Goal: Task Accomplishment & Management: Manage account settings

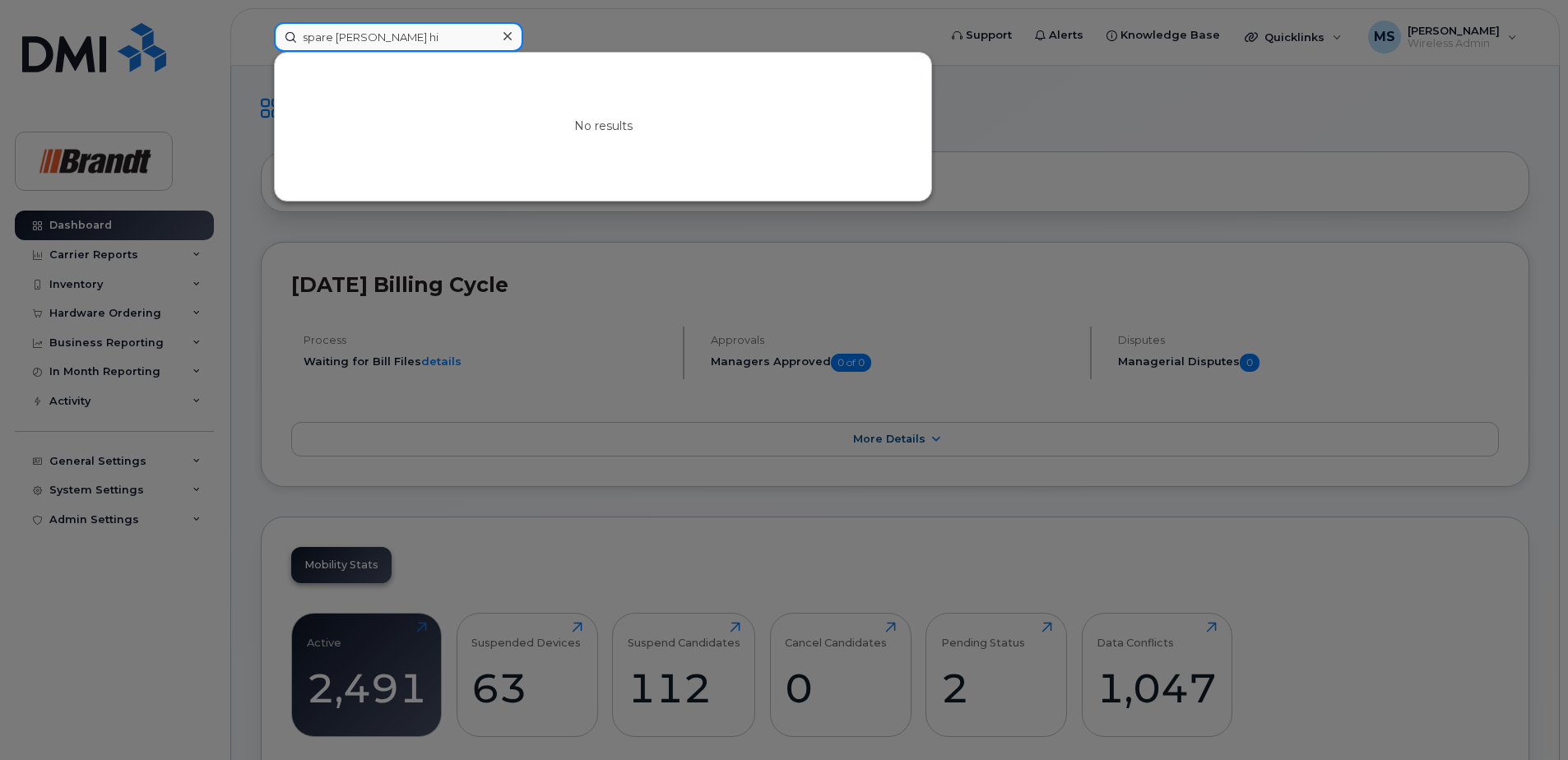
drag, startPoint x: 388, startPoint y: 44, endPoint x: -60, endPoint y: 55, distance: 448.1
drag, startPoint x: 161, startPoint y: 55, endPoint x: 121, endPoint y: 55, distance: 40.0
click at [261, 52] on div "peter hark No results" at bounding box center [600, 37] width 679 height 30
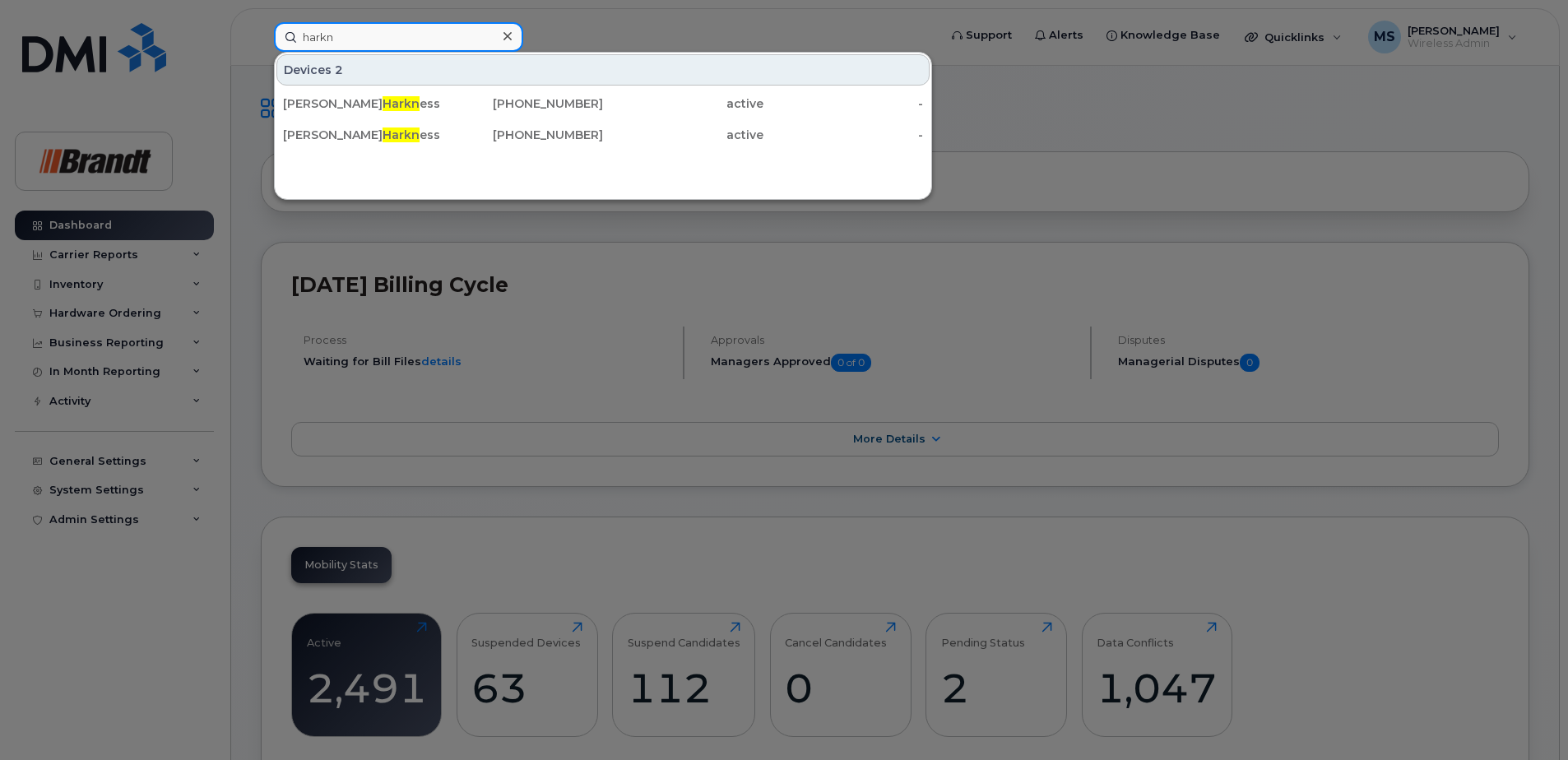
drag, startPoint x: 394, startPoint y: 36, endPoint x: -202, endPoint y: 41, distance: 596.0
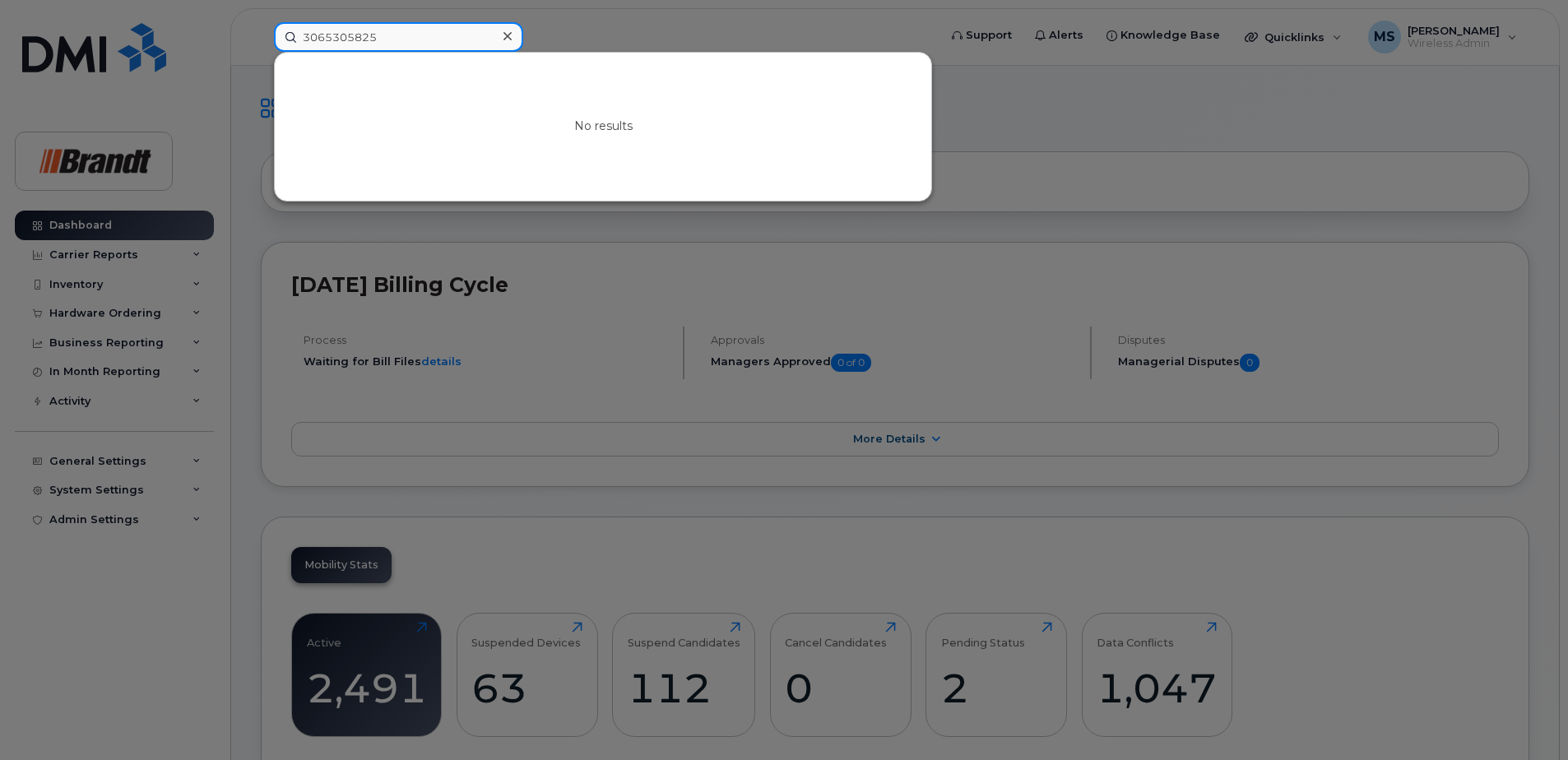
type input "3065305825"
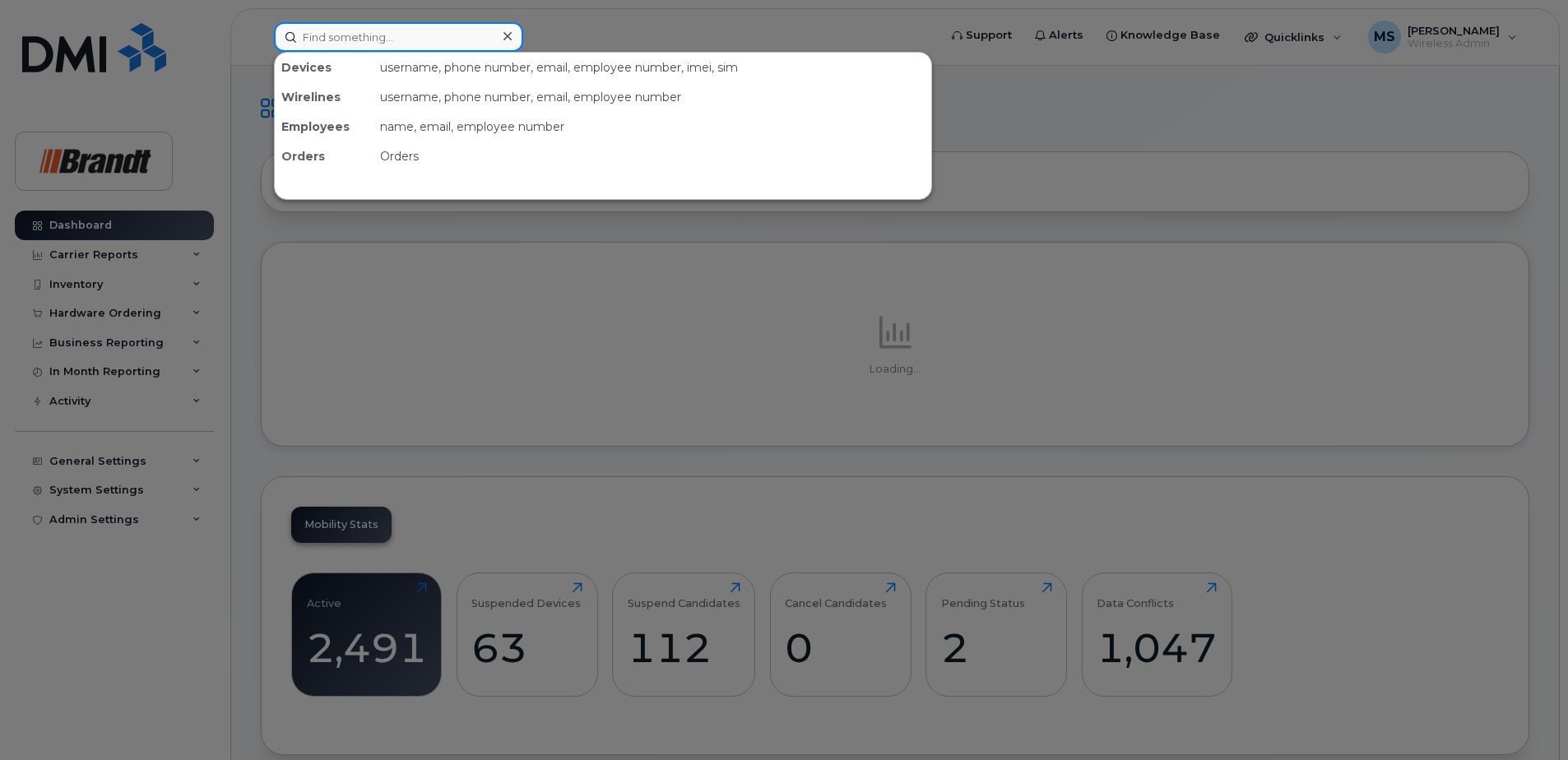
click at [472, 34] on input at bounding box center [397, 37] width 249 height 30
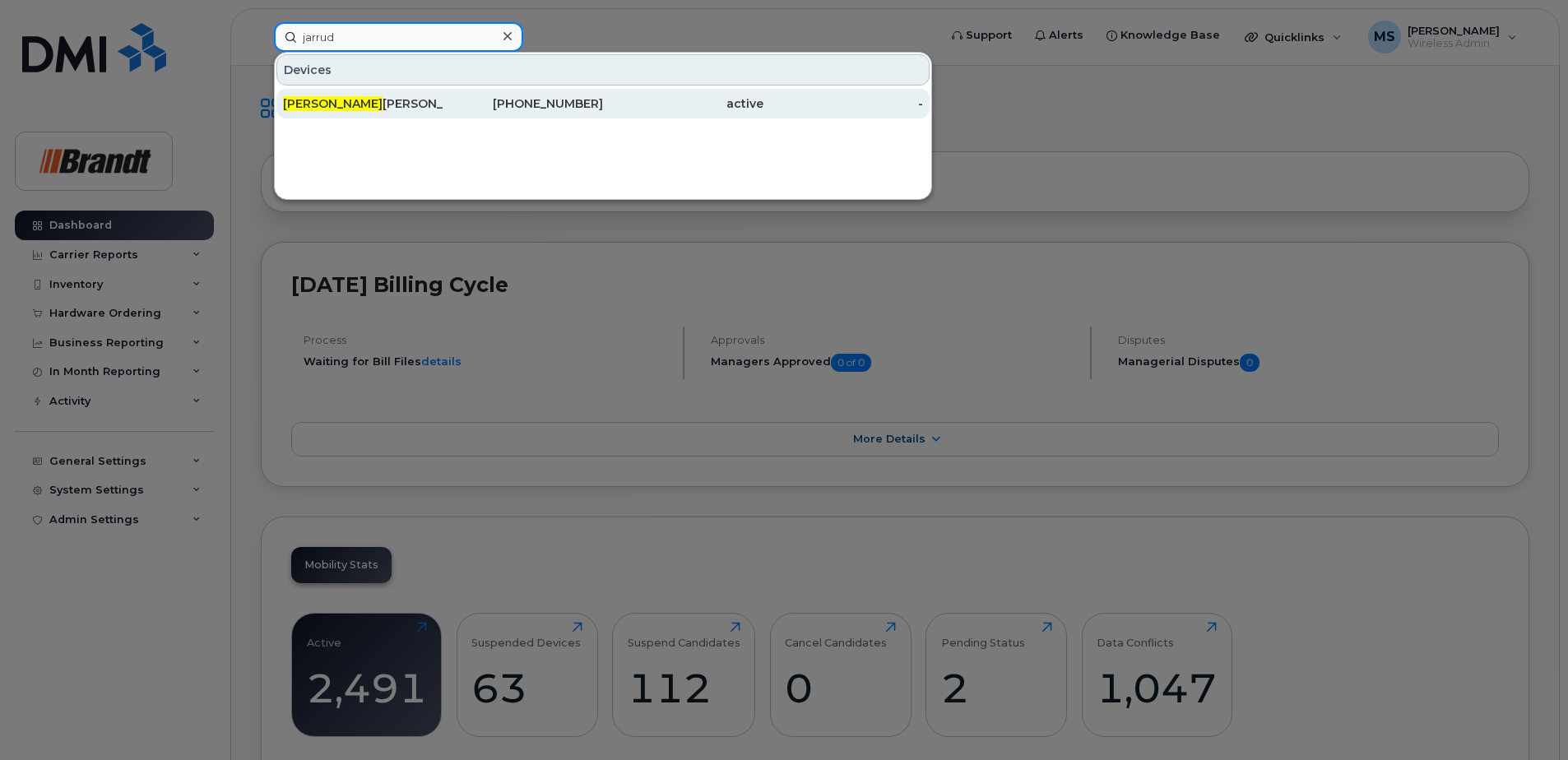
type input "jarrud"
click at [410, 100] on div "Jarrud Gilbert" at bounding box center [363, 103] width 161 height 17
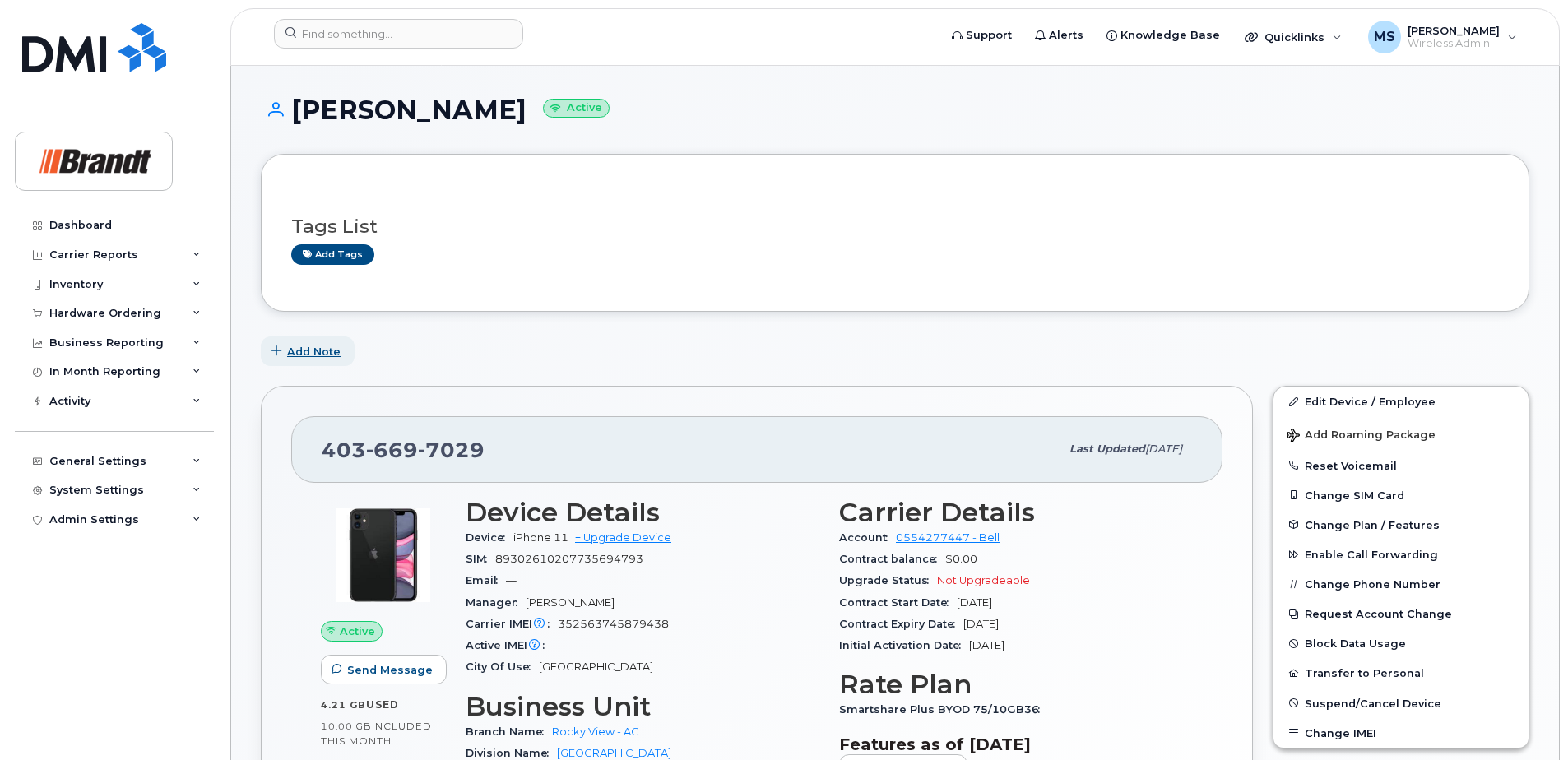
click at [307, 344] on span "Add Note" at bounding box center [314, 352] width 54 height 16
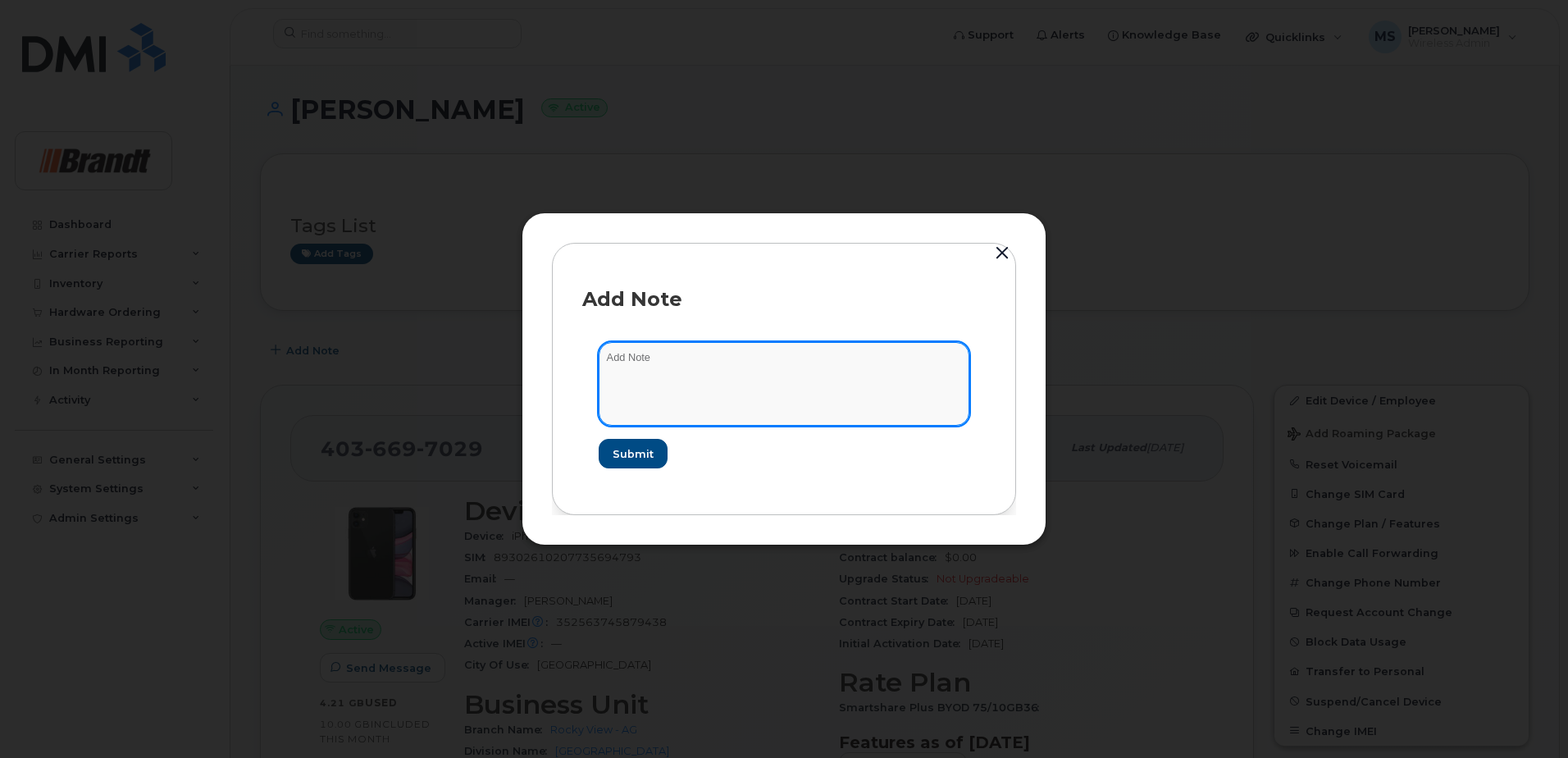
click at [648, 380] on textarea at bounding box center [784, 383] width 371 height 84
type textarea "Phone to stay active until harvest is complete #49894"
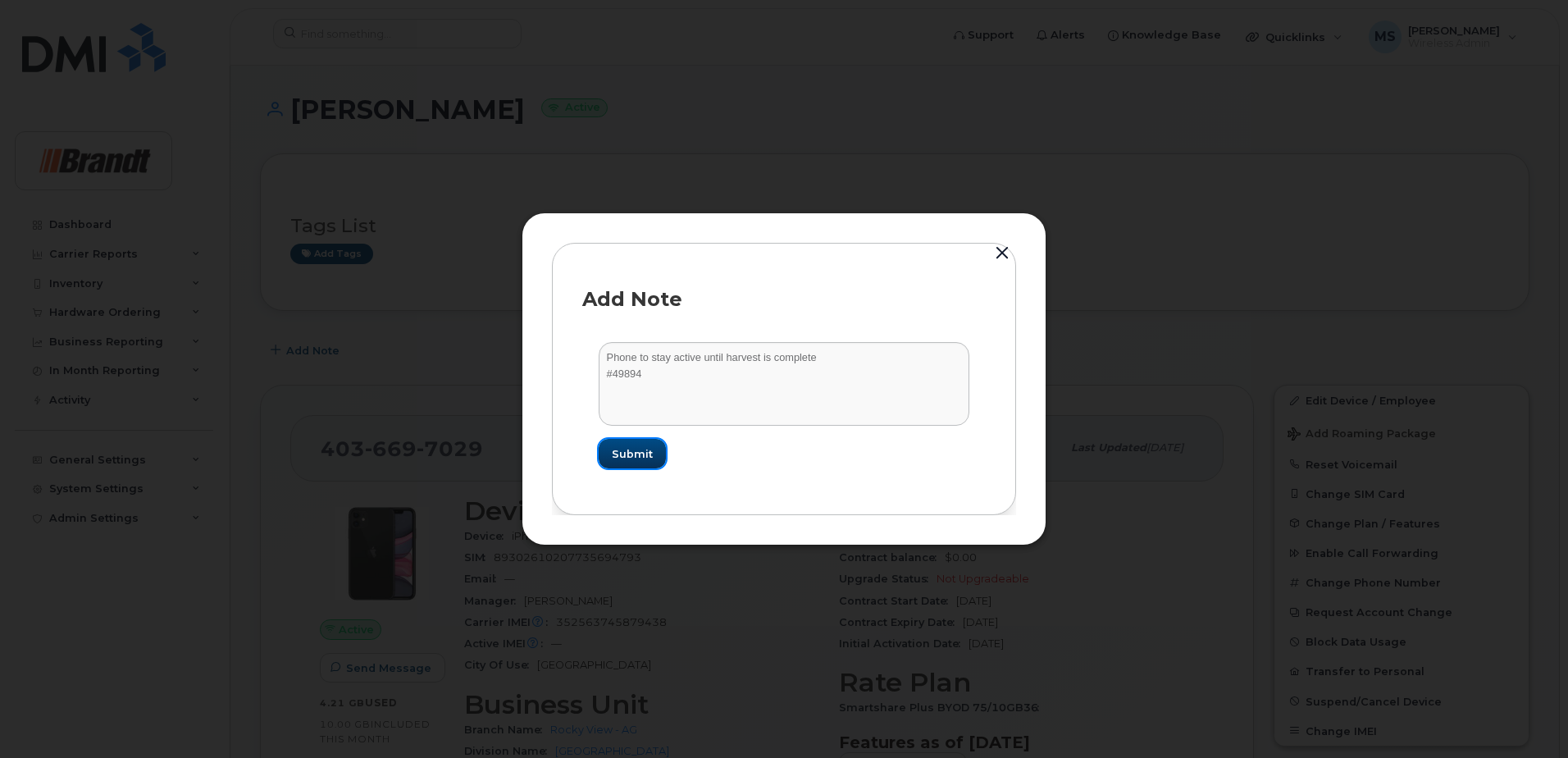
click at [635, 457] on span "Submit" at bounding box center [631, 454] width 41 height 16
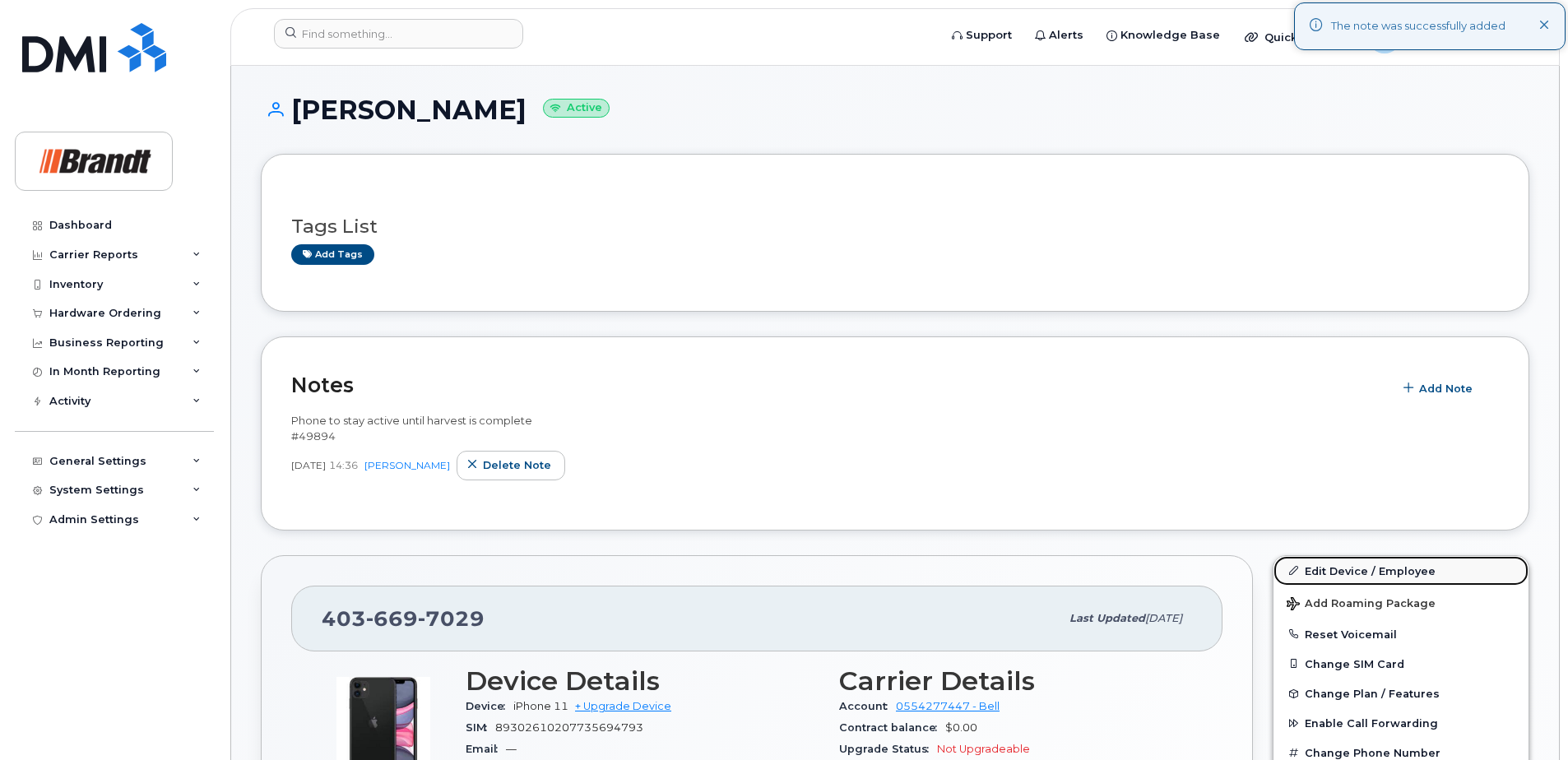
click at [1327, 575] on link "Edit Device / Employee" at bounding box center [1400, 571] width 255 height 30
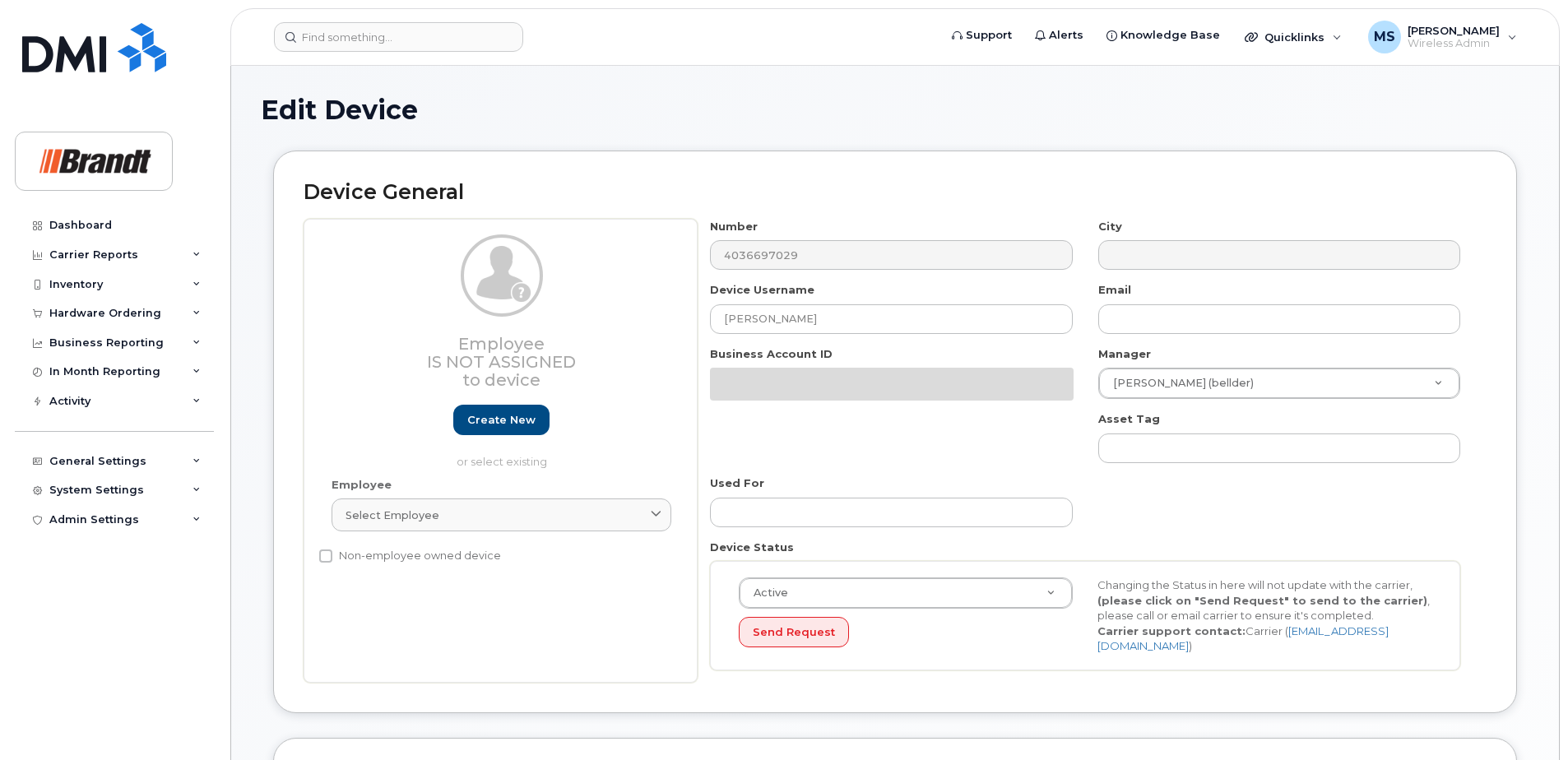
select select "34499228"
select select "35155014"
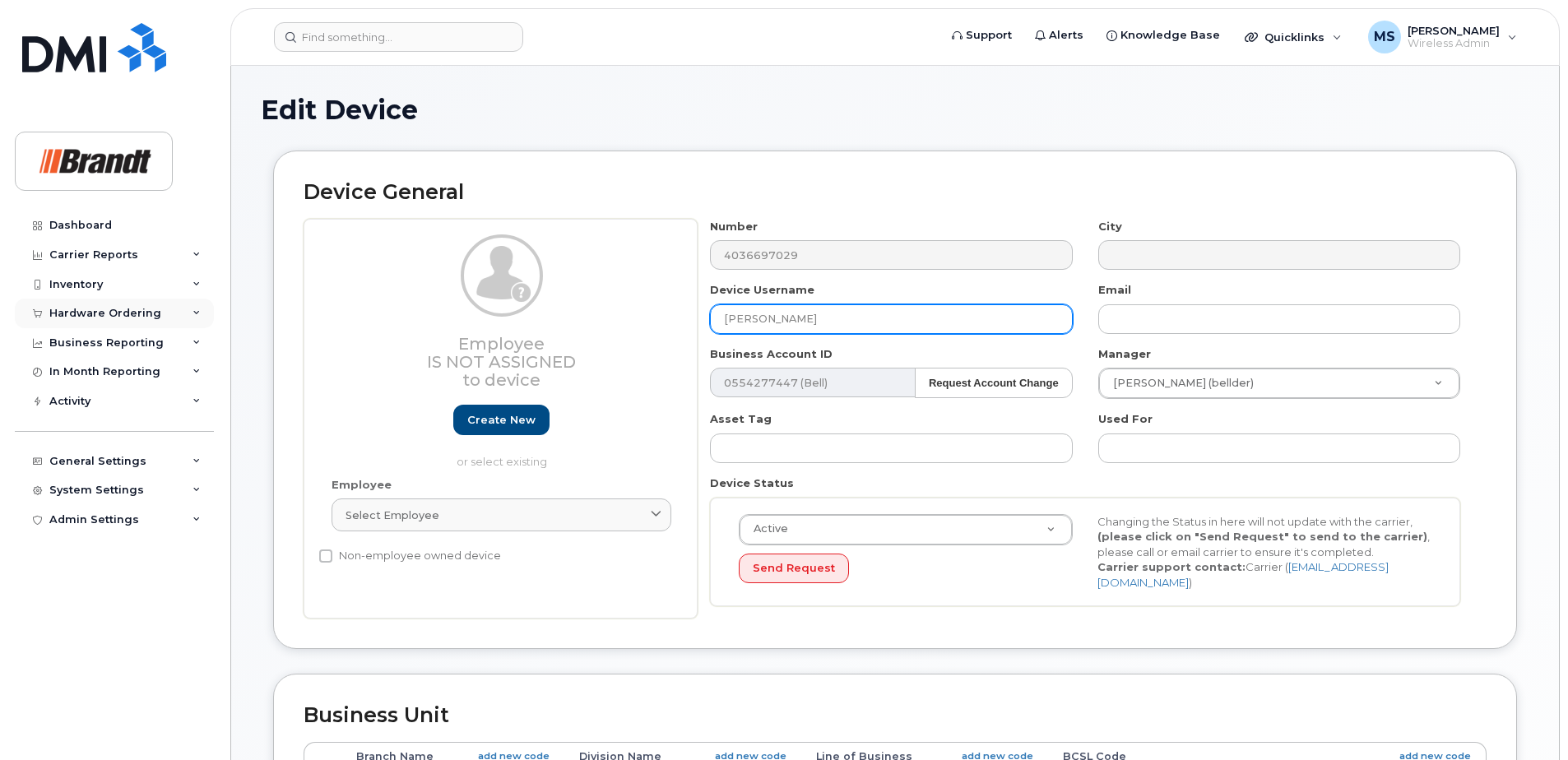
drag, startPoint x: 875, startPoint y: 318, endPoint x: 89, endPoint y: 324, distance: 786.0
click at [230, 324] on div "Support Alerts Knowledge Base Quicklinks Suspend / Cancel Device Change SIM Car…" at bounding box center [894, 729] width 1329 height 1329
click at [884, 315] on input "Spare Service Manager Rocktview" at bounding box center [890, 319] width 362 height 30
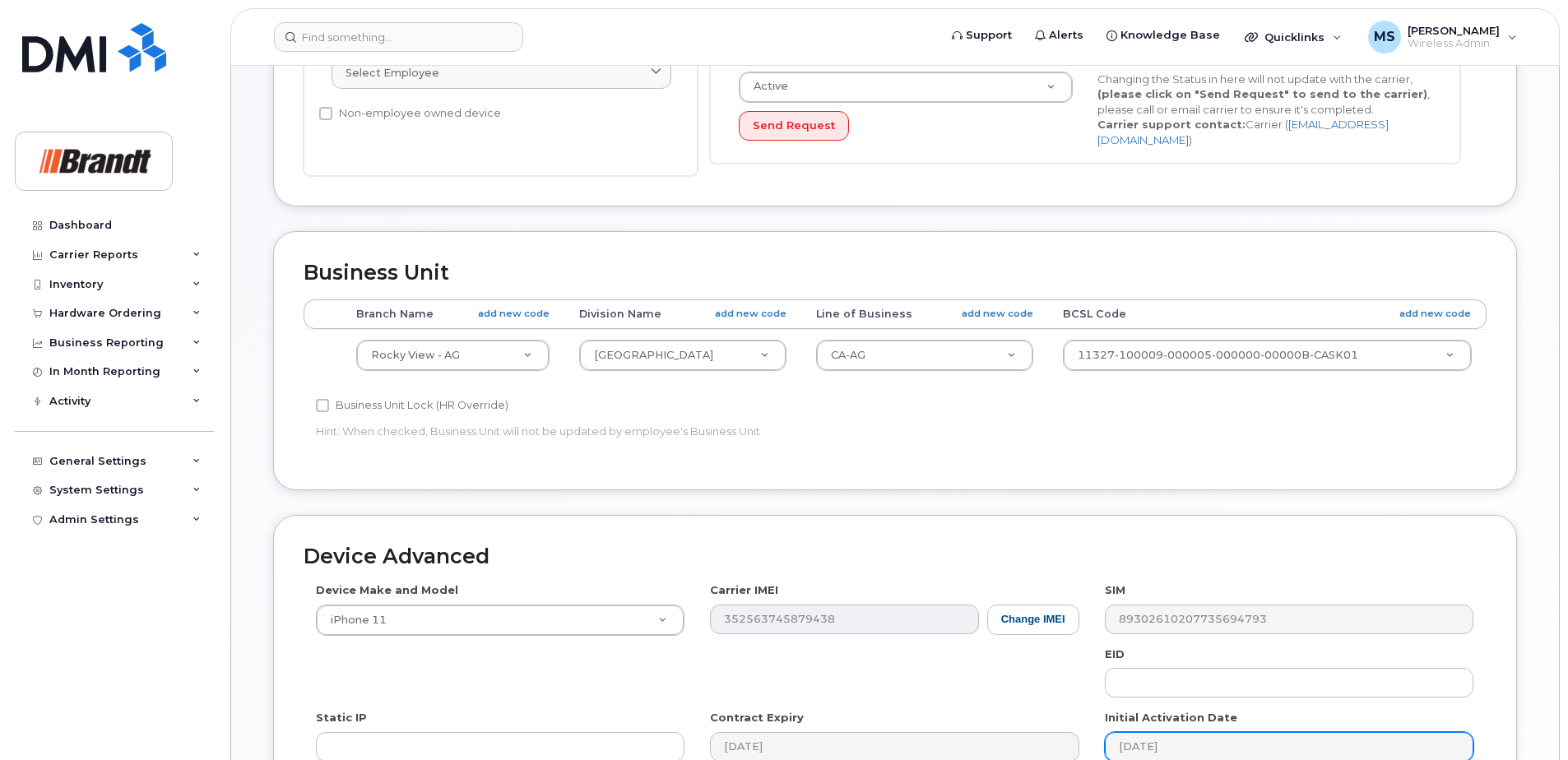
scroll to position [681, 0]
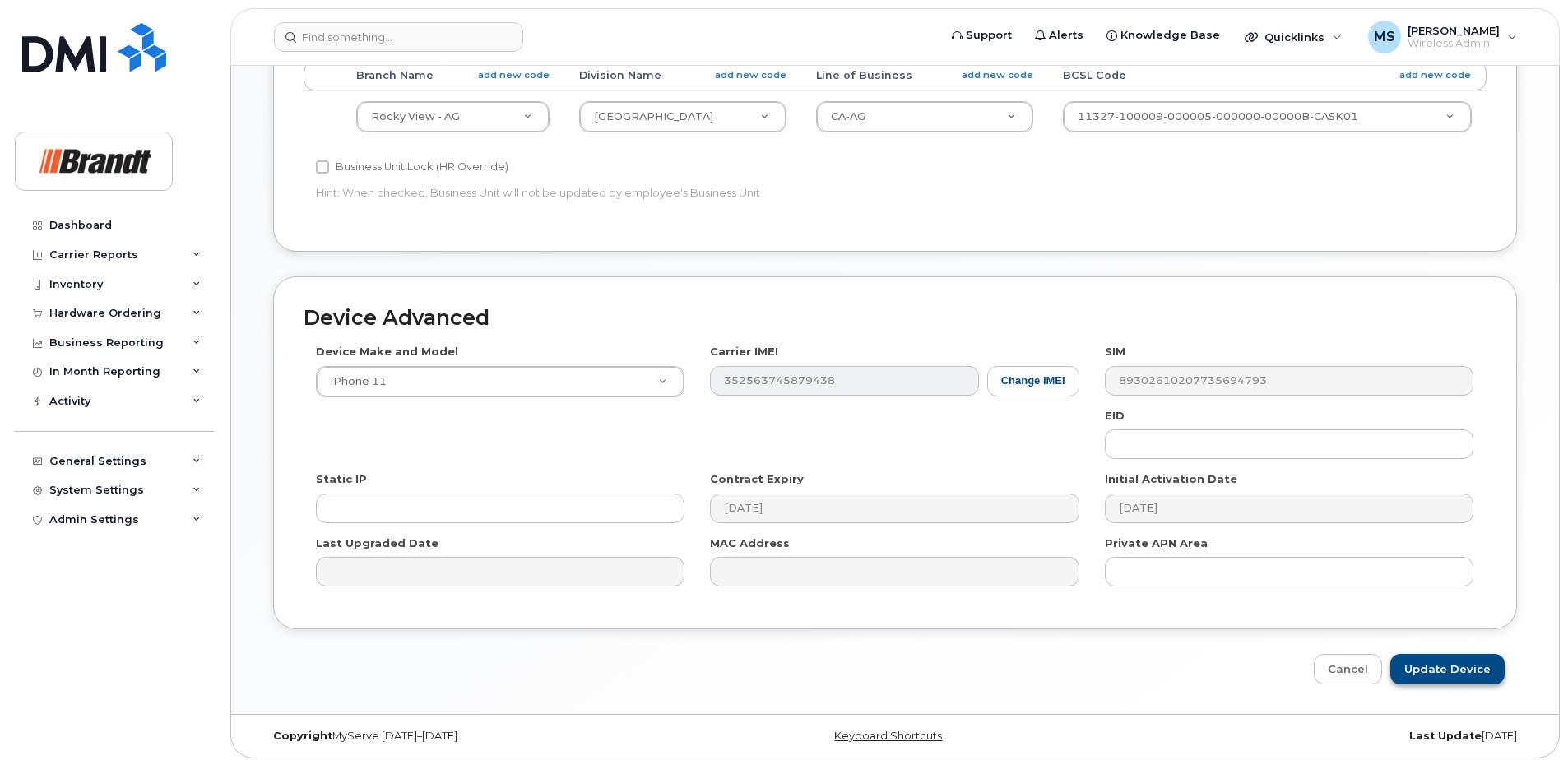
type input "Spare Service Manager [GEOGRAPHIC_DATA]"
click at [1430, 654] on input "Update Device" at bounding box center [1447, 669] width 114 height 31
type input "Saving..."
